Goal: Book appointment/travel/reservation

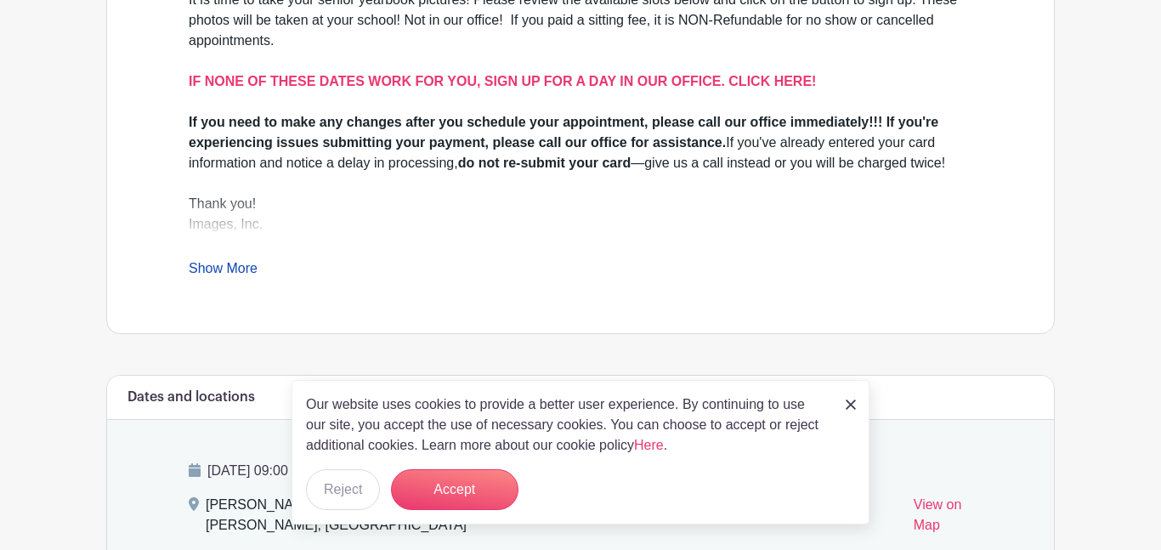
scroll to position [636, 0]
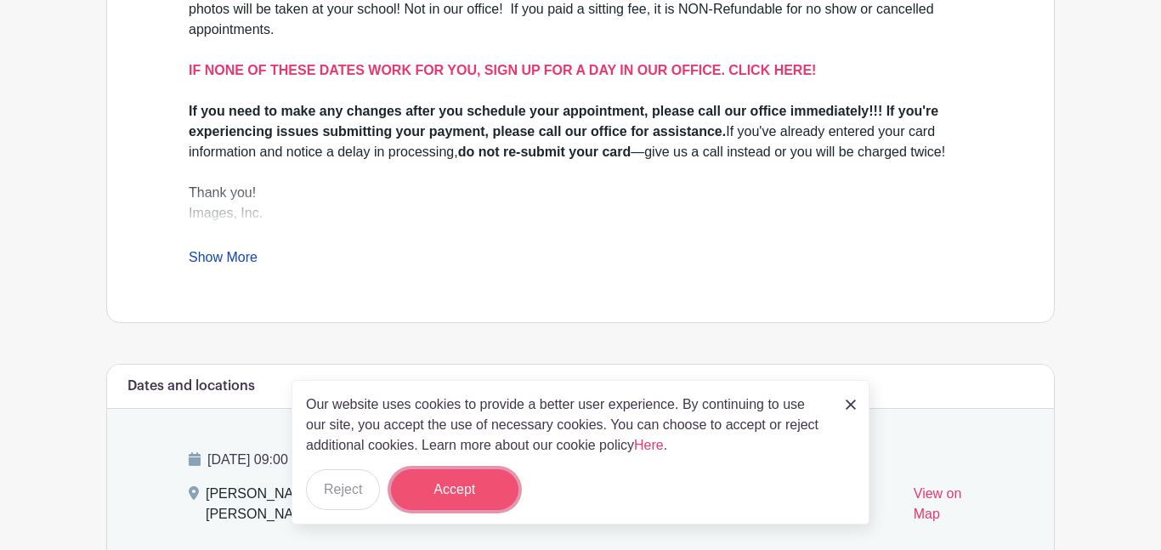
click at [483, 480] on button "Accept" at bounding box center [454, 489] width 127 height 41
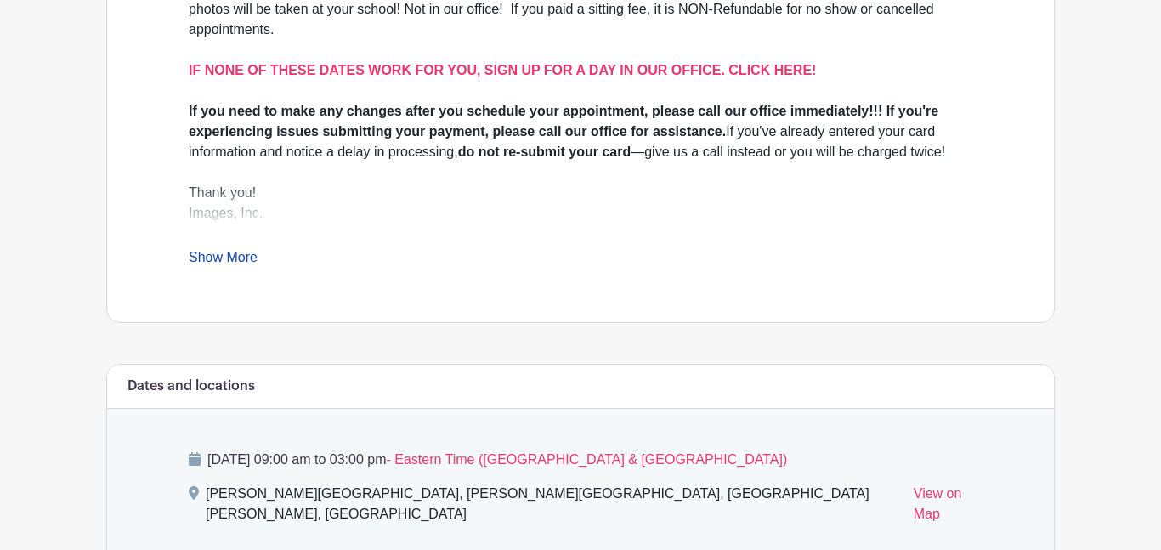
click at [240, 250] on link "Show More" at bounding box center [223, 260] width 69 height 21
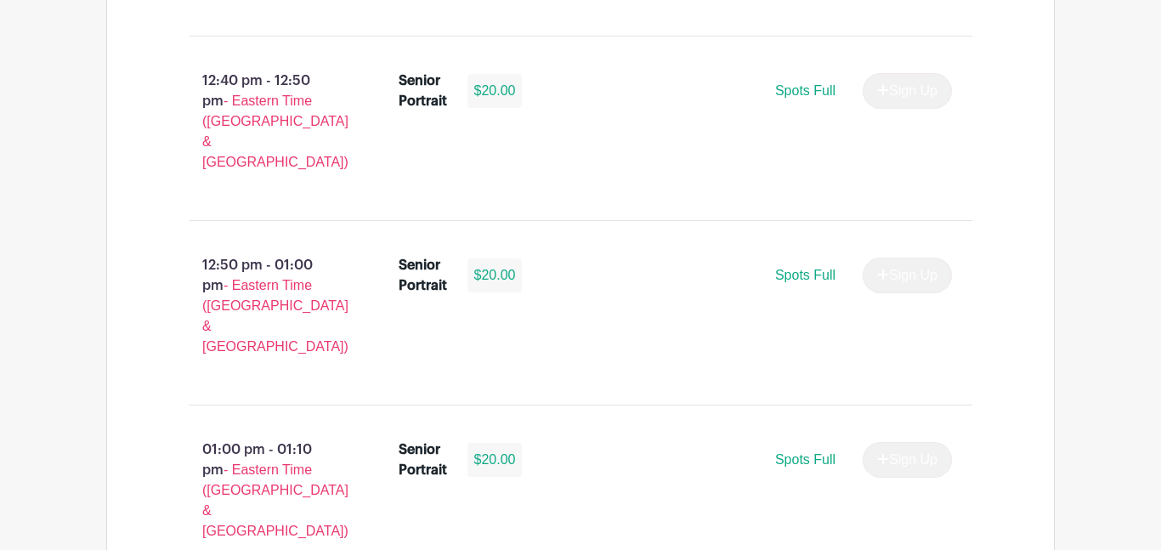
scroll to position [5588, 0]
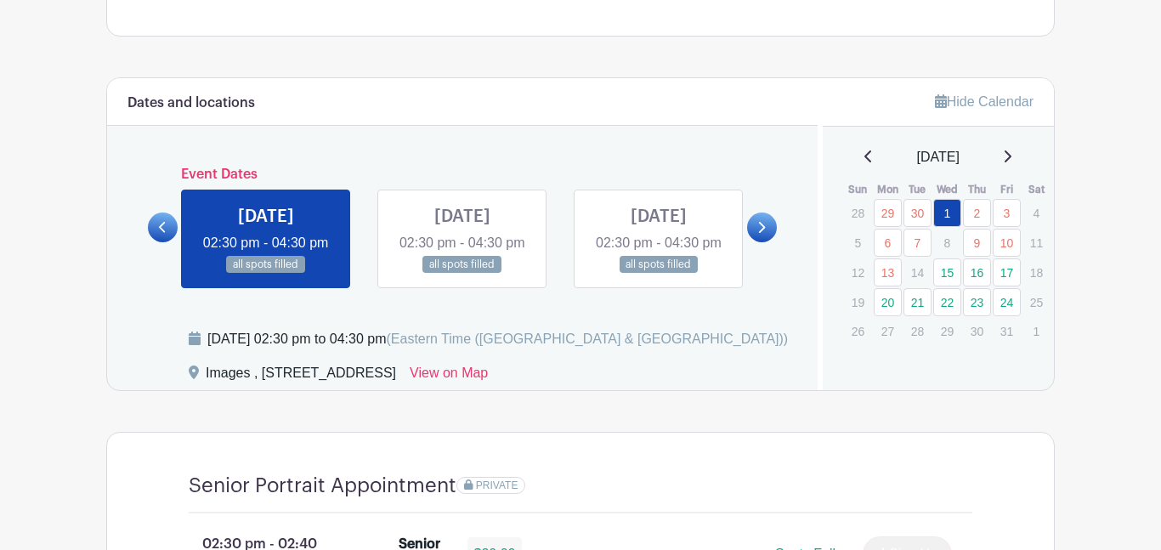
scroll to position [846, 0]
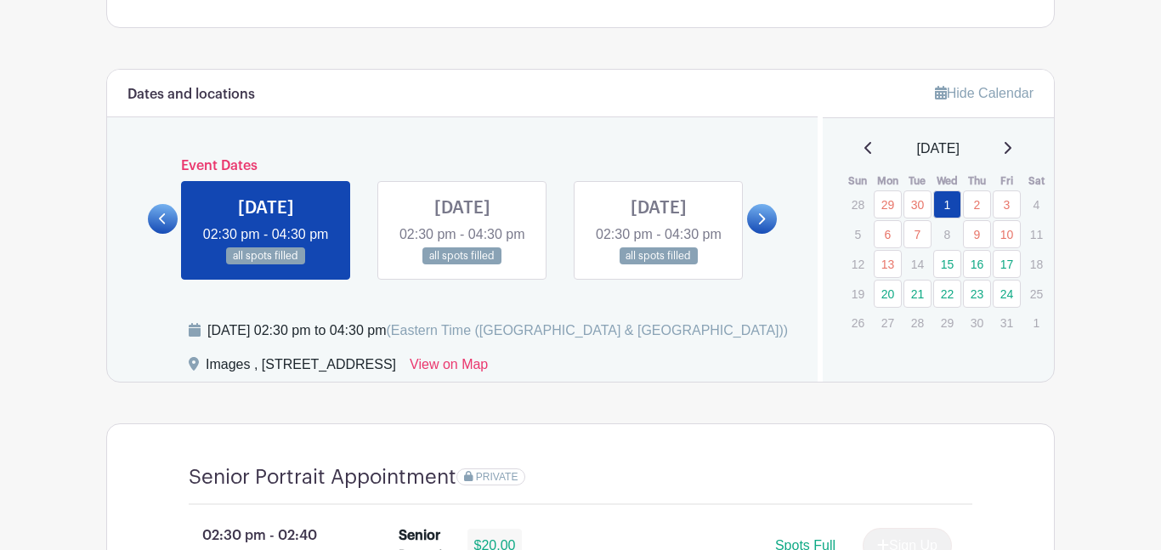
click at [769, 234] on link at bounding box center [762, 219] width 30 height 30
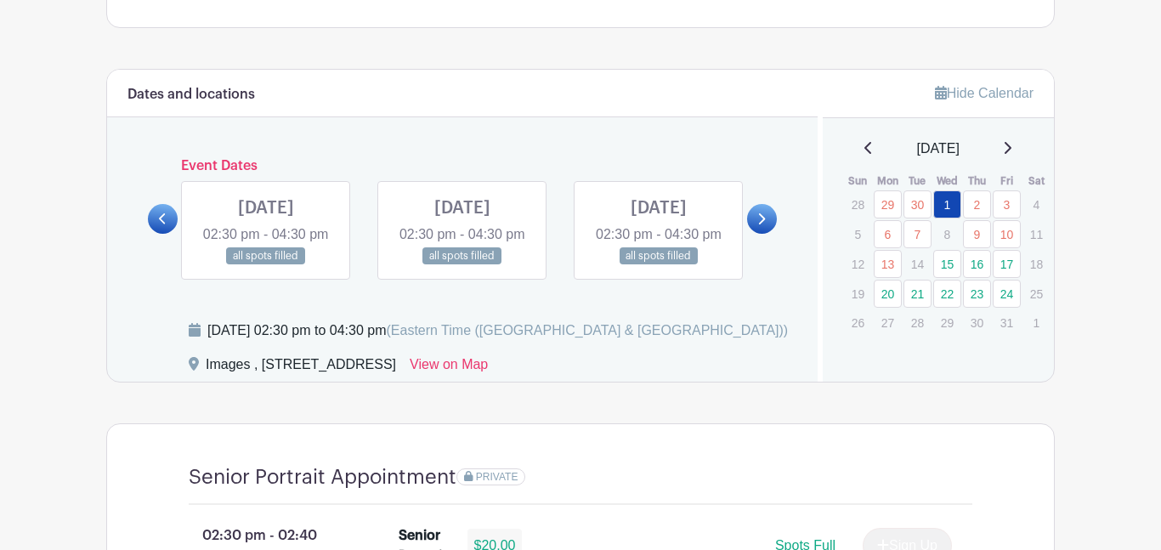
click at [769, 234] on link at bounding box center [762, 219] width 30 height 30
click at [767, 234] on link at bounding box center [762, 219] width 30 height 30
click at [764, 225] on icon at bounding box center [761, 218] width 8 height 13
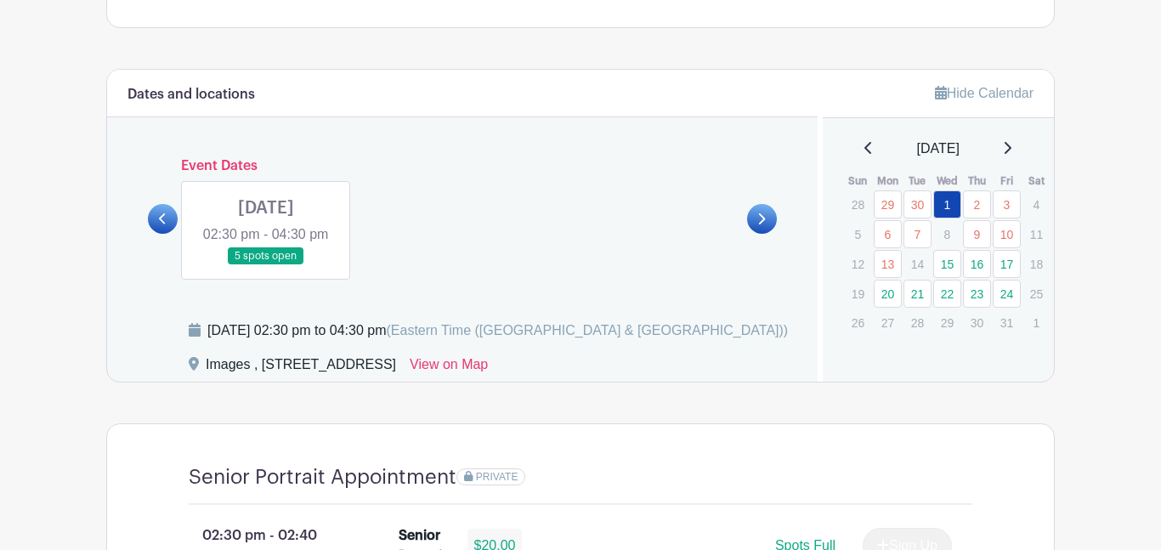
click at [163, 222] on icon at bounding box center [163, 218] width 8 height 13
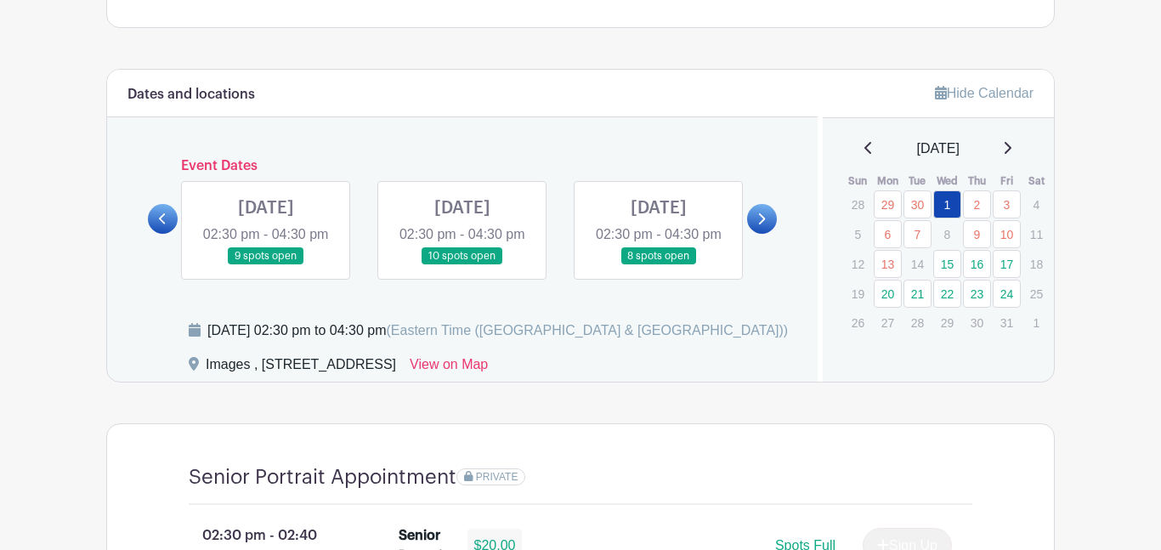
click at [163, 223] on link at bounding box center [163, 219] width 30 height 30
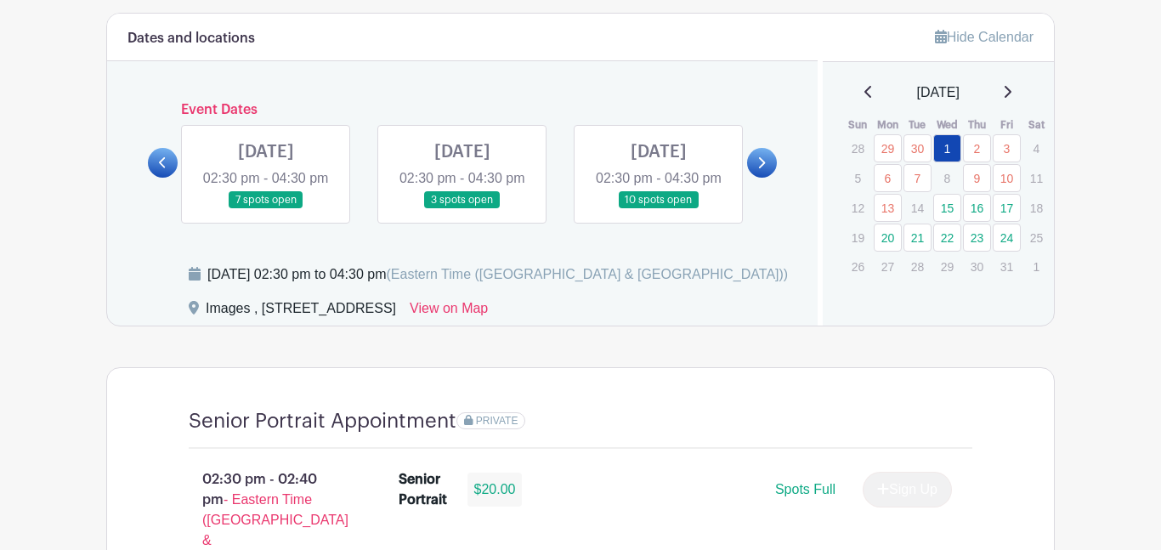
click at [167, 178] on link at bounding box center [163, 163] width 30 height 30
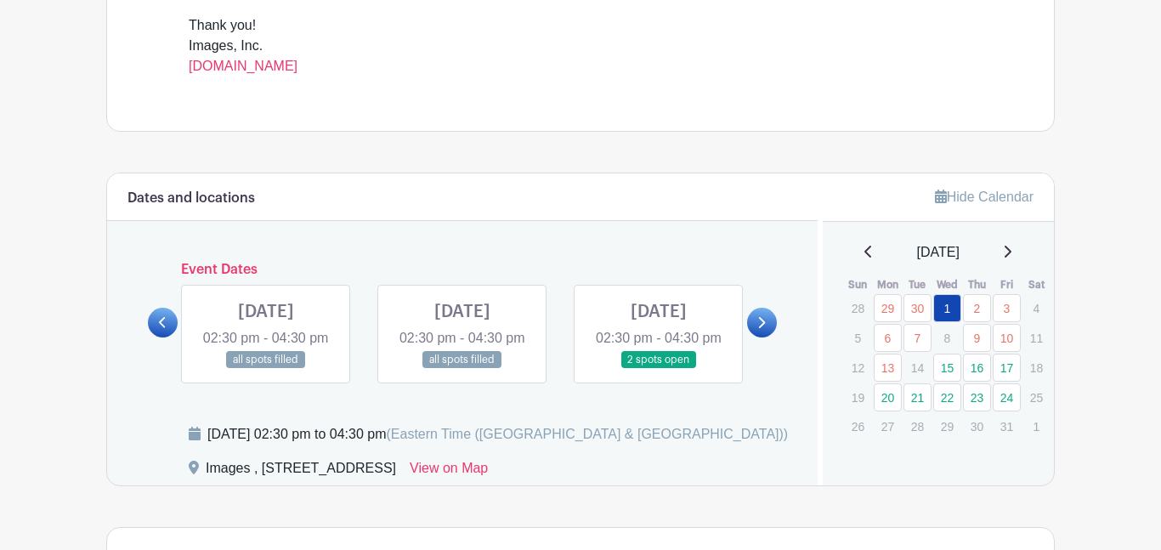
scroll to position [755, 0]
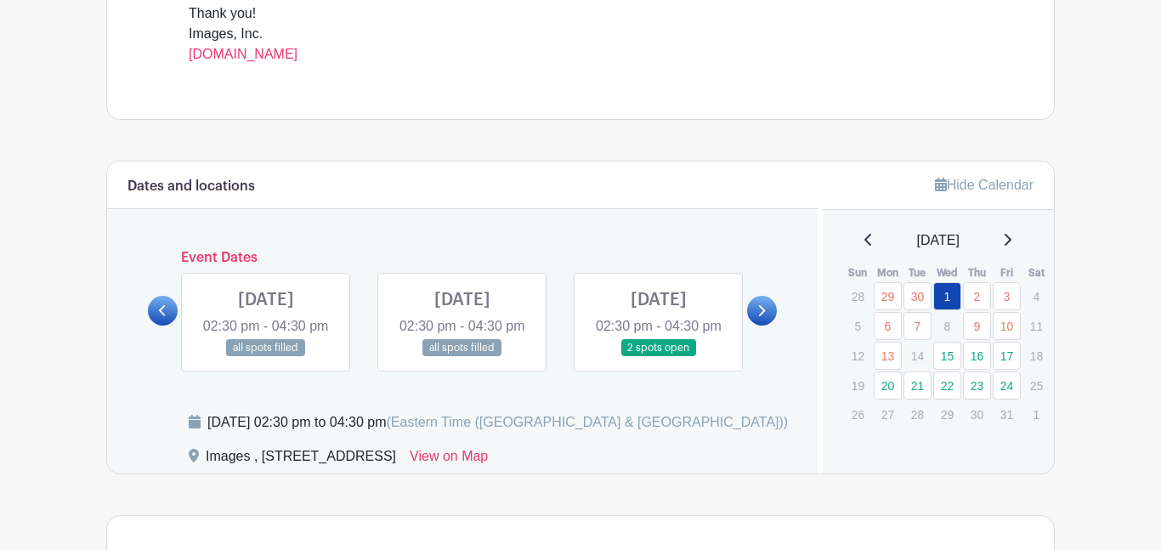
click at [762, 317] on icon at bounding box center [761, 310] width 8 height 13
click at [763, 316] on icon at bounding box center [762, 310] width 7 height 11
click at [156, 325] on link at bounding box center [163, 311] width 30 height 30
click at [170, 325] on link at bounding box center [163, 311] width 30 height 30
click at [659, 357] on link at bounding box center [659, 357] width 0 height 0
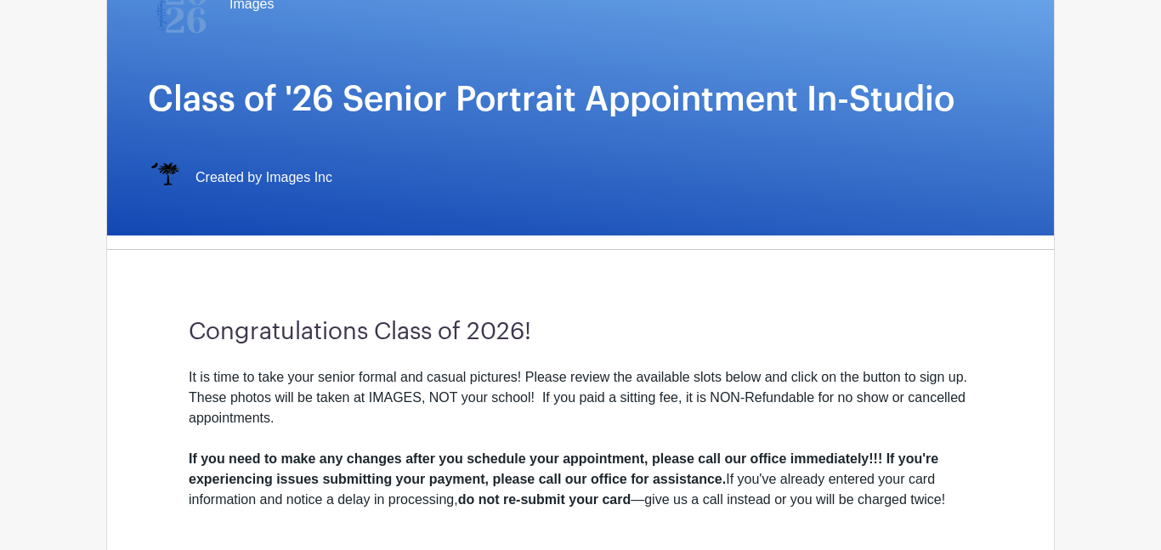
scroll to position [206, 0]
